Goal: Check status: Check status

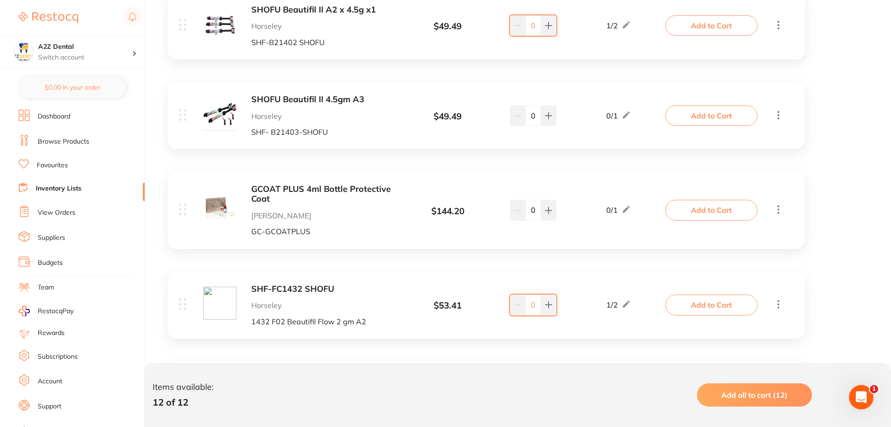
click at [858, 397] on icon "Open Intercom Messenger" at bounding box center [859, 395] width 7 height 7
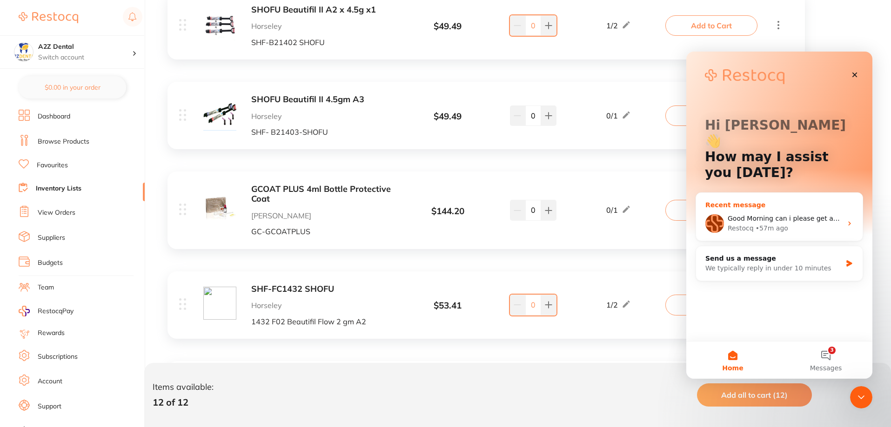
click at [761, 206] on div "Good Morning can i please get an update on the question i asked [DATE] please R…" at bounding box center [779, 223] width 166 height 34
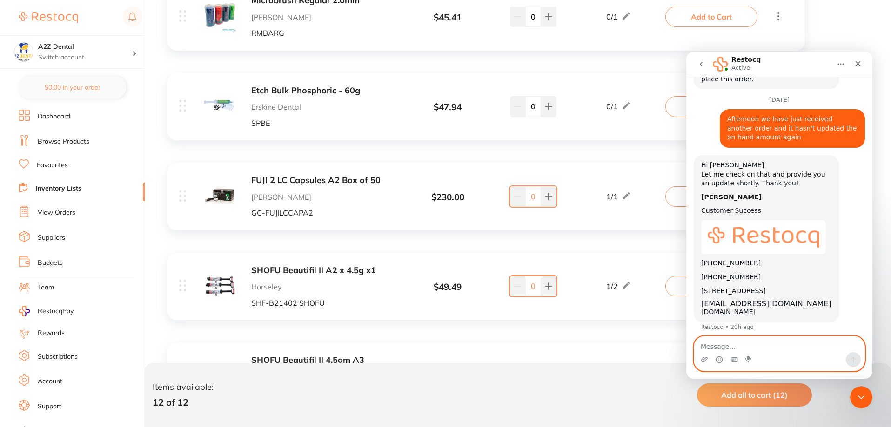
scroll to position [465, 0]
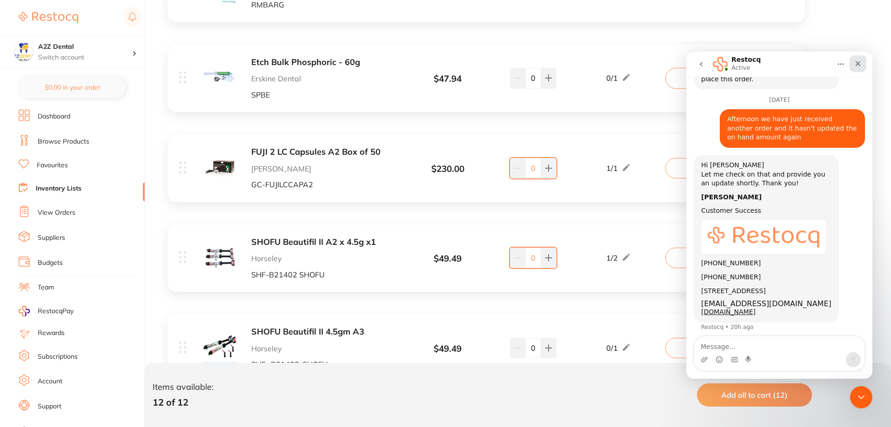
click at [855, 67] on div "Close" at bounding box center [857, 63] width 17 height 17
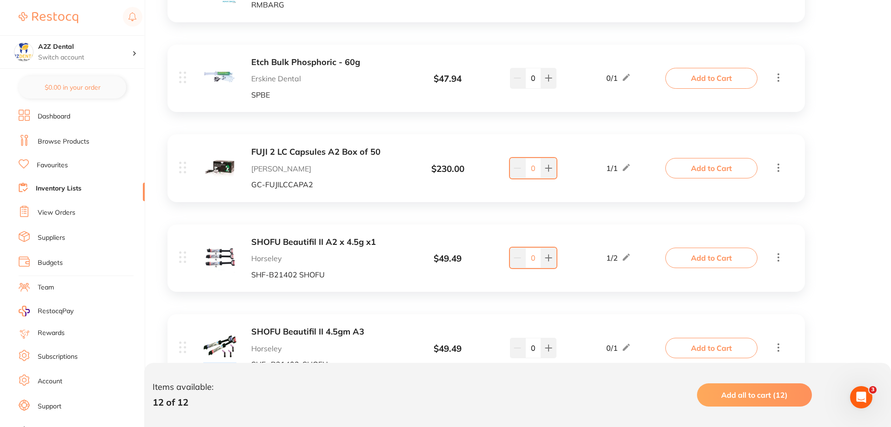
scroll to position [768, 0]
click at [60, 210] on link "View Orders" at bounding box center [57, 212] width 38 height 9
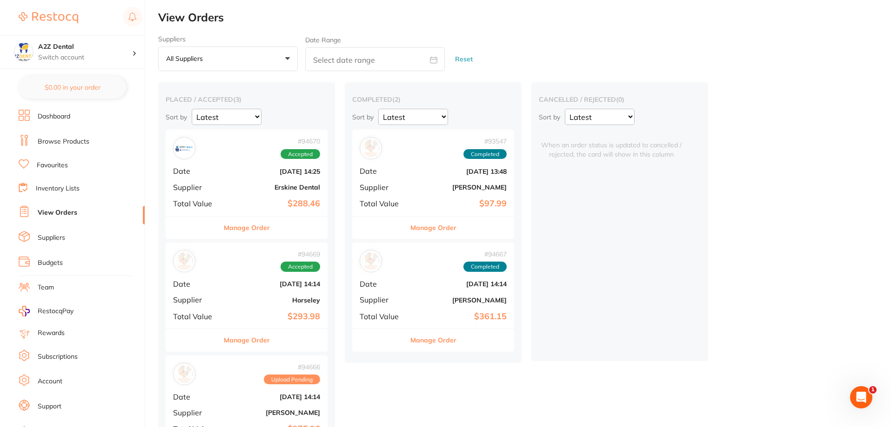
click at [437, 338] on button "Manage Order" at bounding box center [433, 340] width 46 height 22
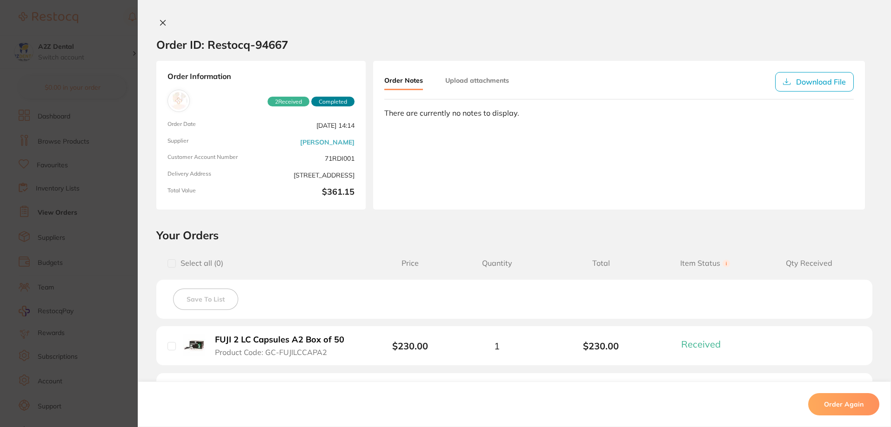
click at [160, 25] on icon at bounding box center [162, 22] width 5 height 5
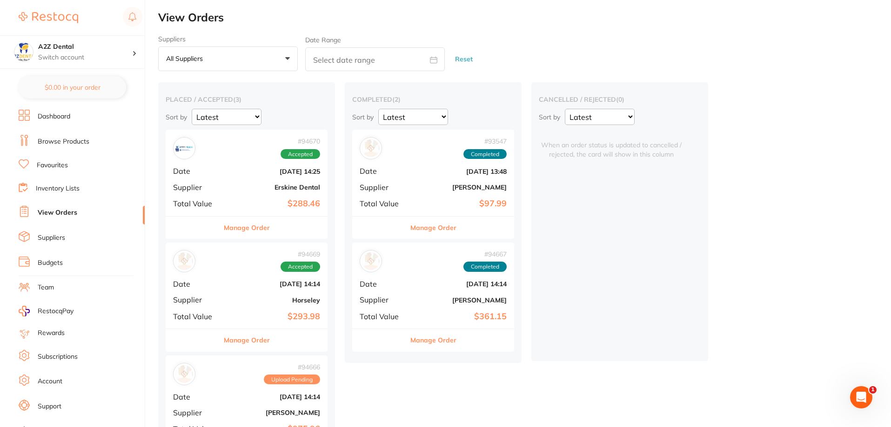
click at [64, 187] on link "Inventory Lists" at bounding box center [58, 188] width 44 height 9
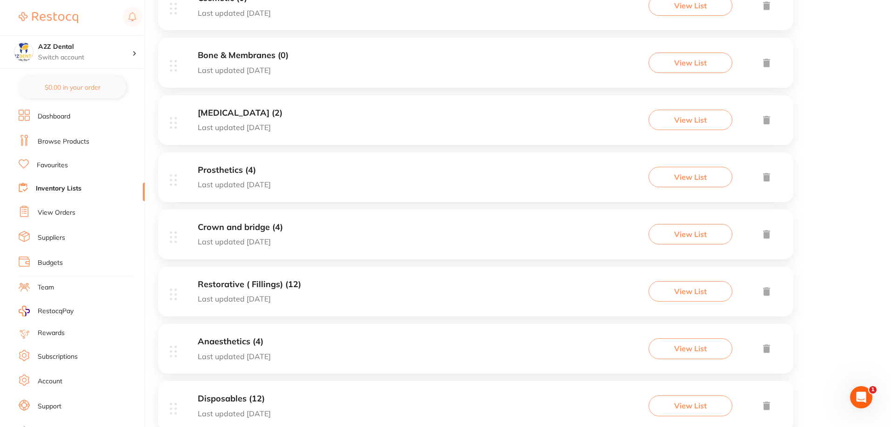
scroll to position [357, 0]
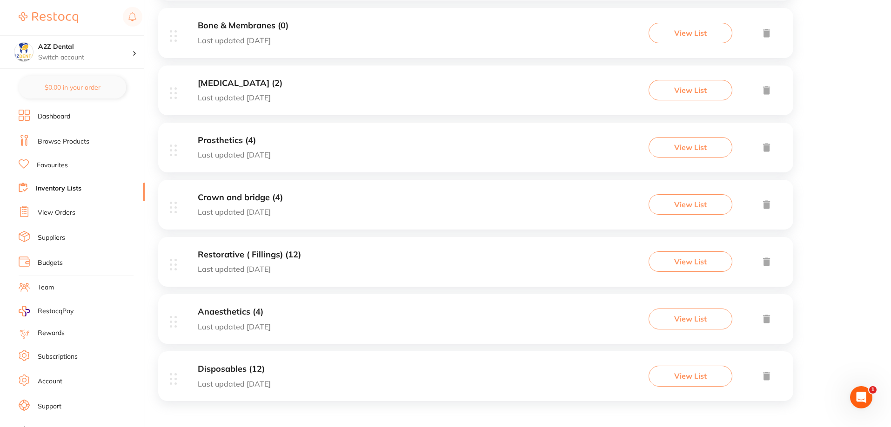
click at [233, 254] on h3 "Restorative ( Fillings) (12)" at bounding box center [249, 255] width 103 height 10
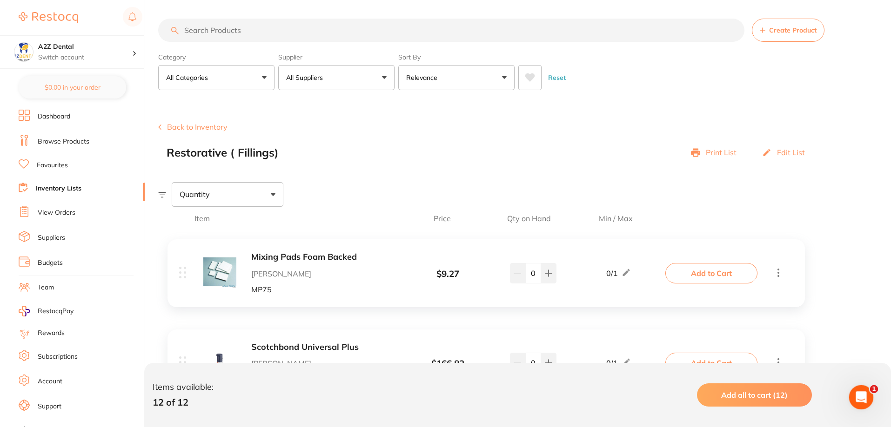
click at [862, 397] on icon "Open Intercom Messenger" at bounding box center [859, 396] width 15 height 15
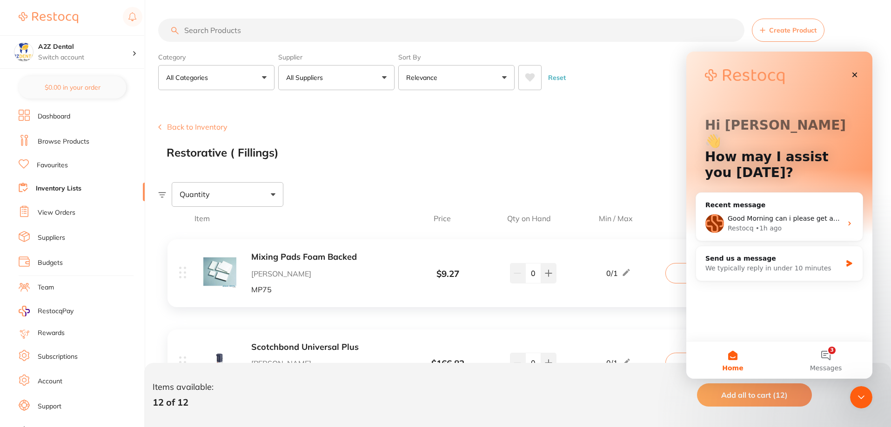
scroll to position [47, 0]
